Goal: Transaction & Acquisition: Purchase product/service

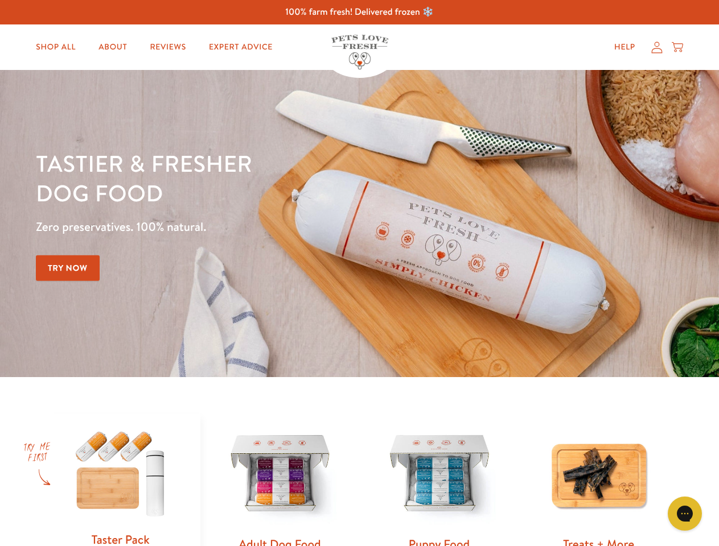
click at [359, 273] on div "Tastier & fresher dog food Zero preservatives. 100% natural. Try Now" at bounding box center [251, 224] width 431 height 150
click at [685, 514] on icon "Gorgias live chat" at bounding box center [684, 513] width 11 height 11
